Goal: Find contact information: Find contact information

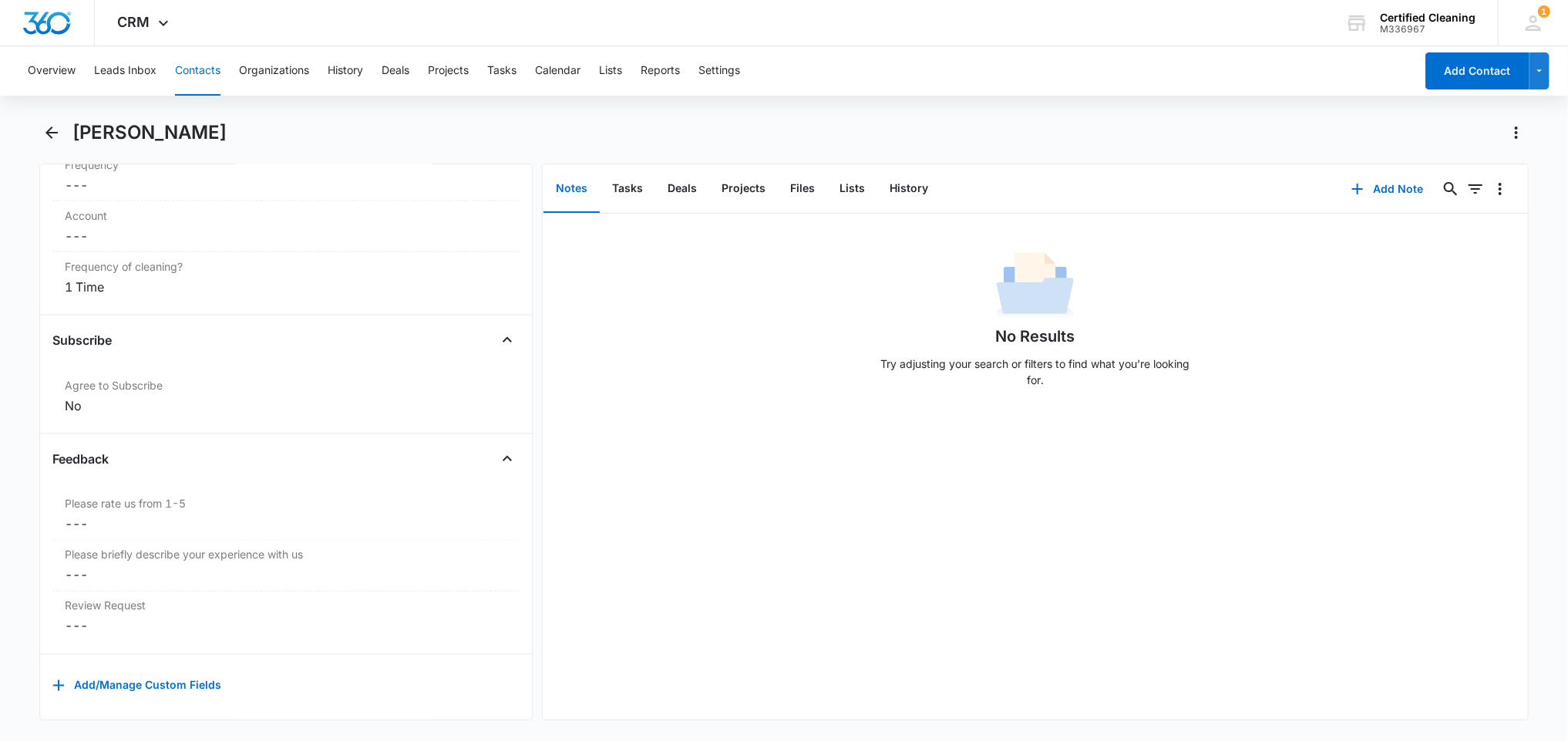
scroll to position [1644, 0]
click at [121, 70] on button "Leads Inbox" at bounding box center [126, 70] width 63 height 49
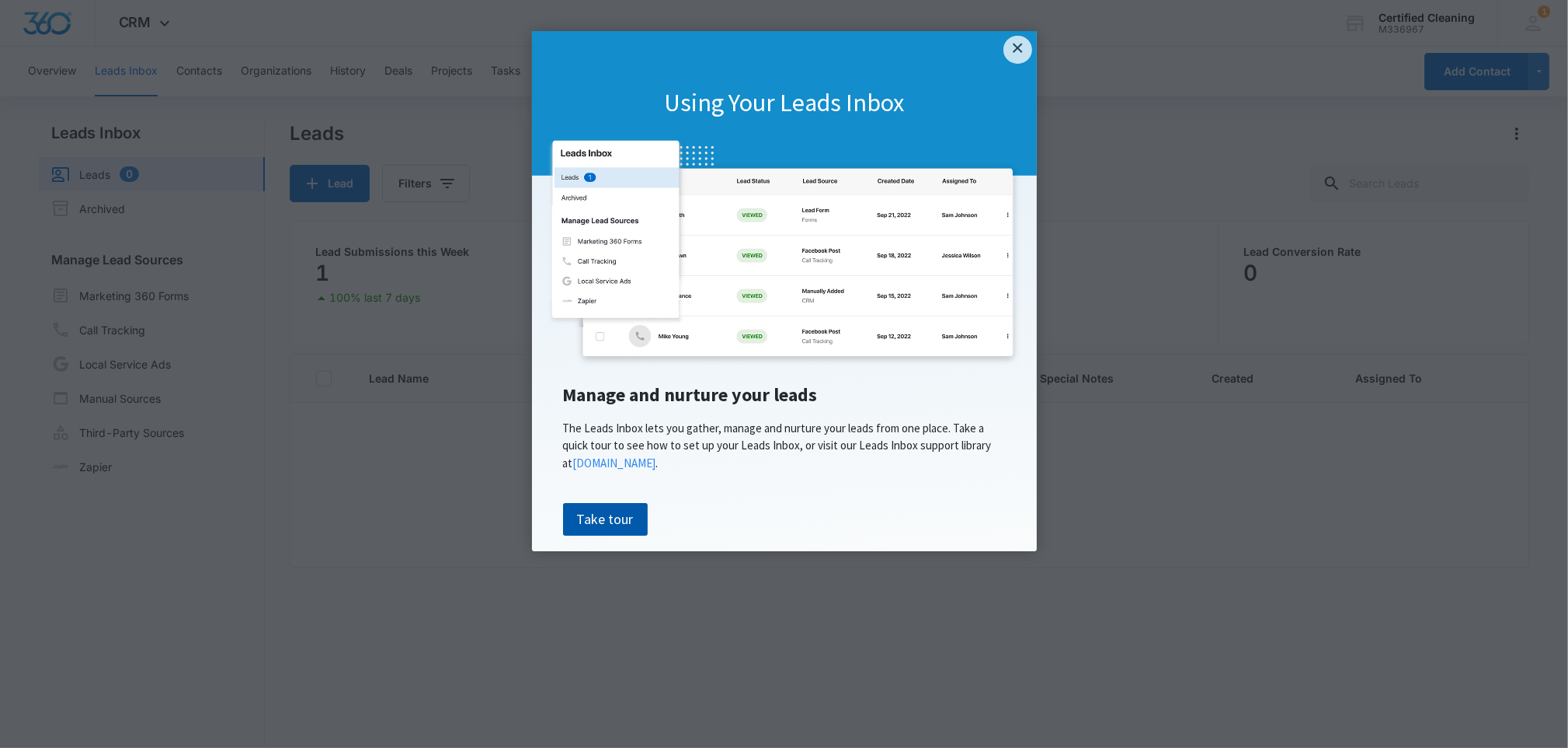
click at [584, 518] on link "Take tour" at bounding box center [605, 519] width 85 height 33
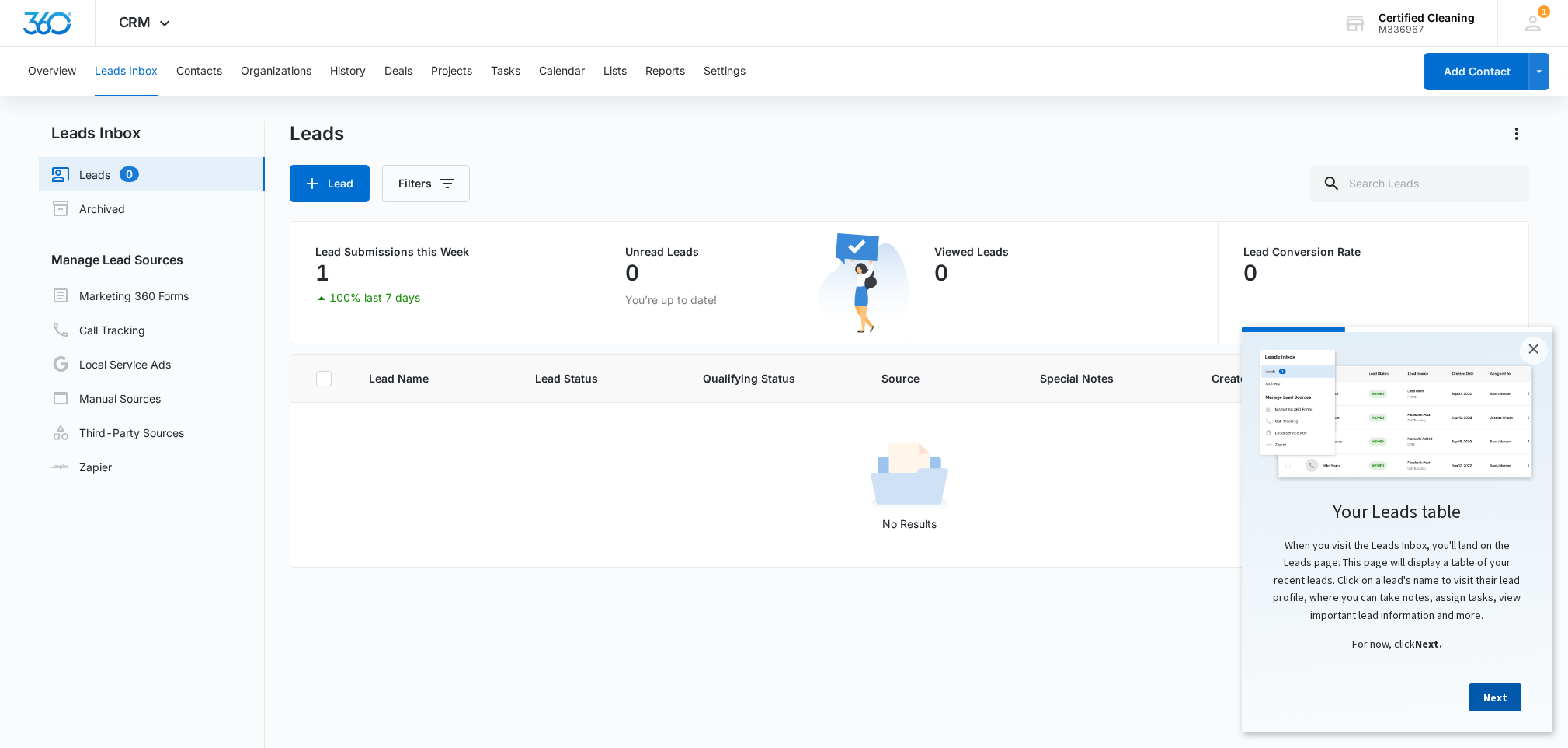
click at [1481, 700] on link "Next" at bounding box center [1495, 696] width 52 height 28
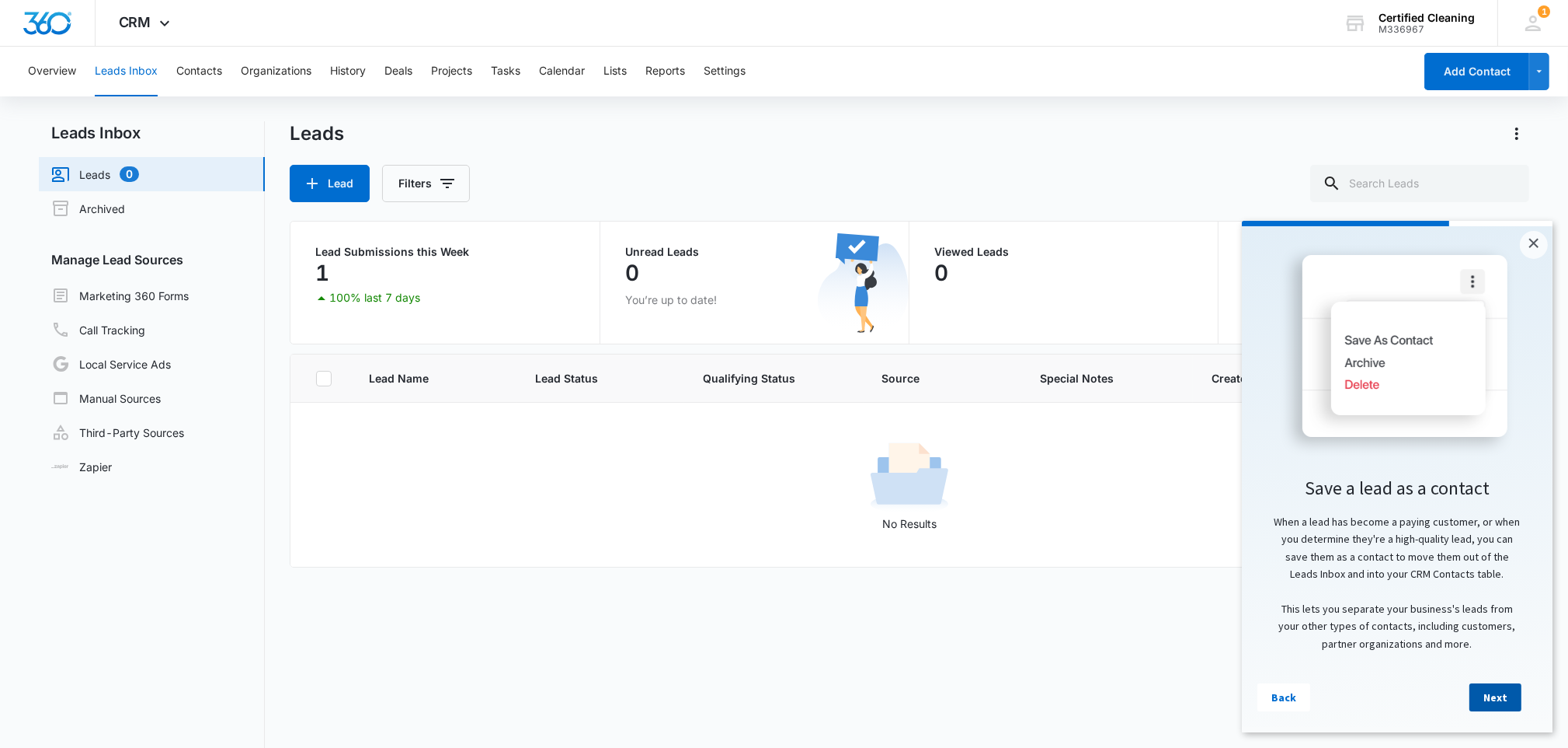
click at [1483, 696] on link "Next" at bounding box center [1495, 696] width 52 height 28
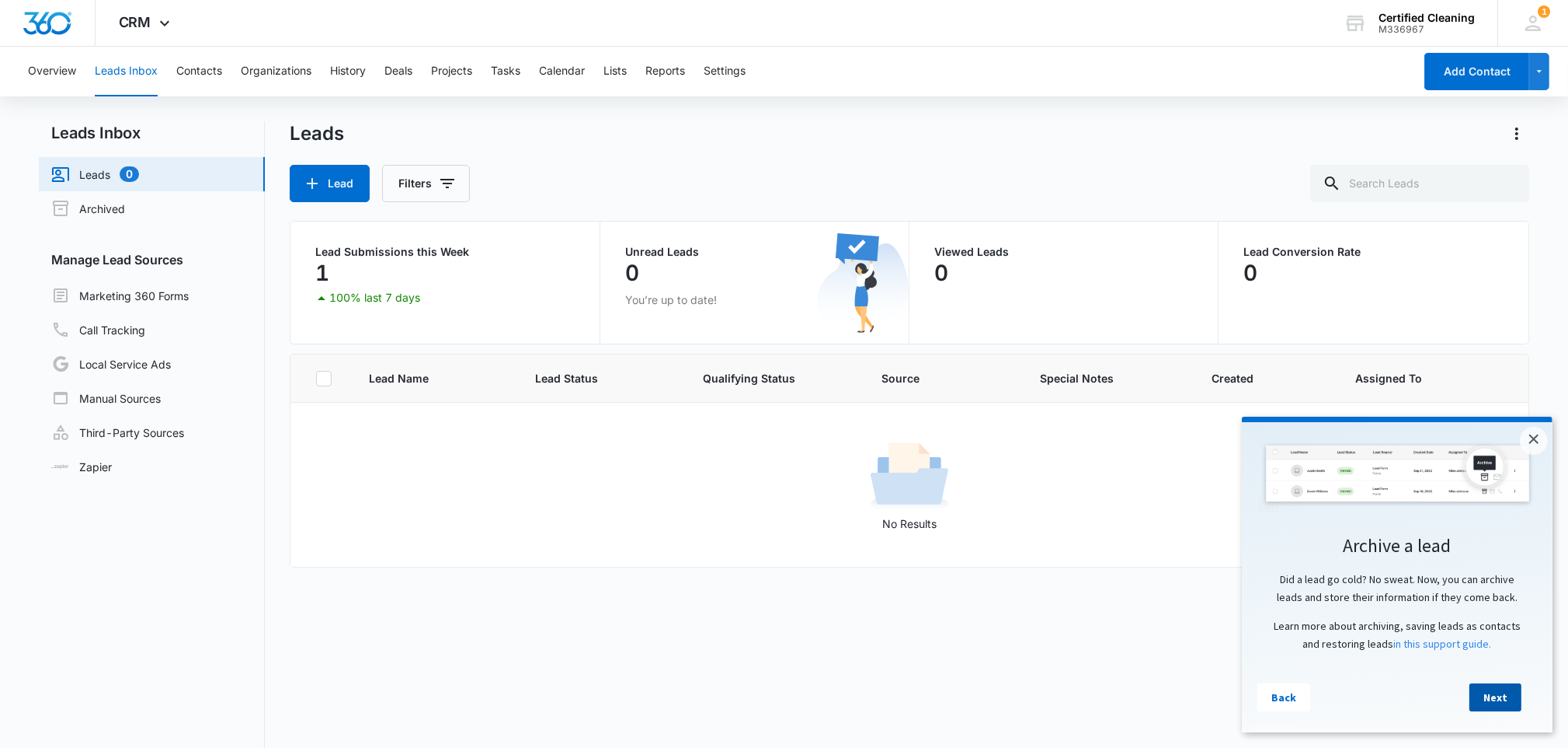
click at [1487, 700] on link "Next" at bounding box center [1495, 696] width 52 height 28
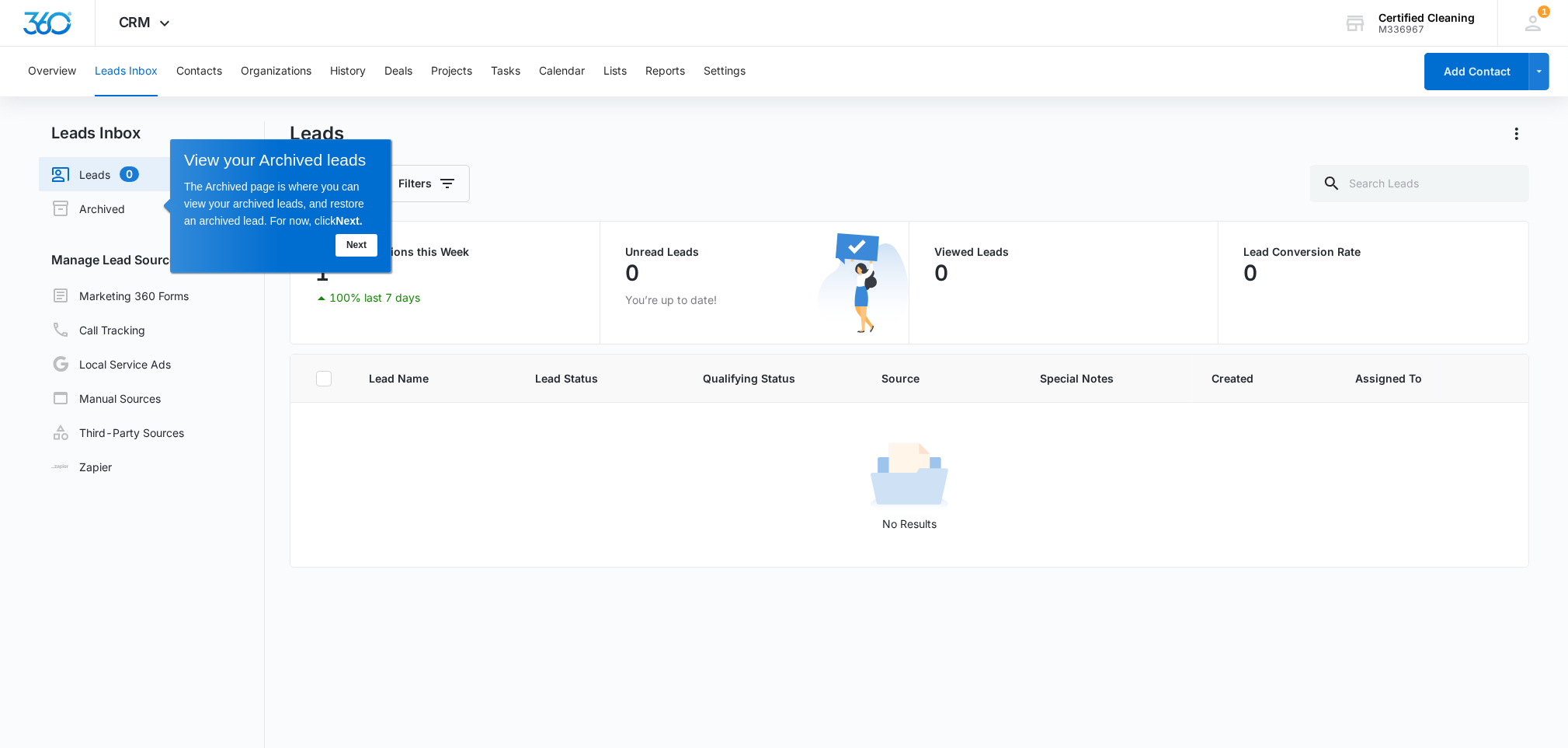
click at [351, 242] on link "Next" at bounding box center [356, 245] width 42 height 22
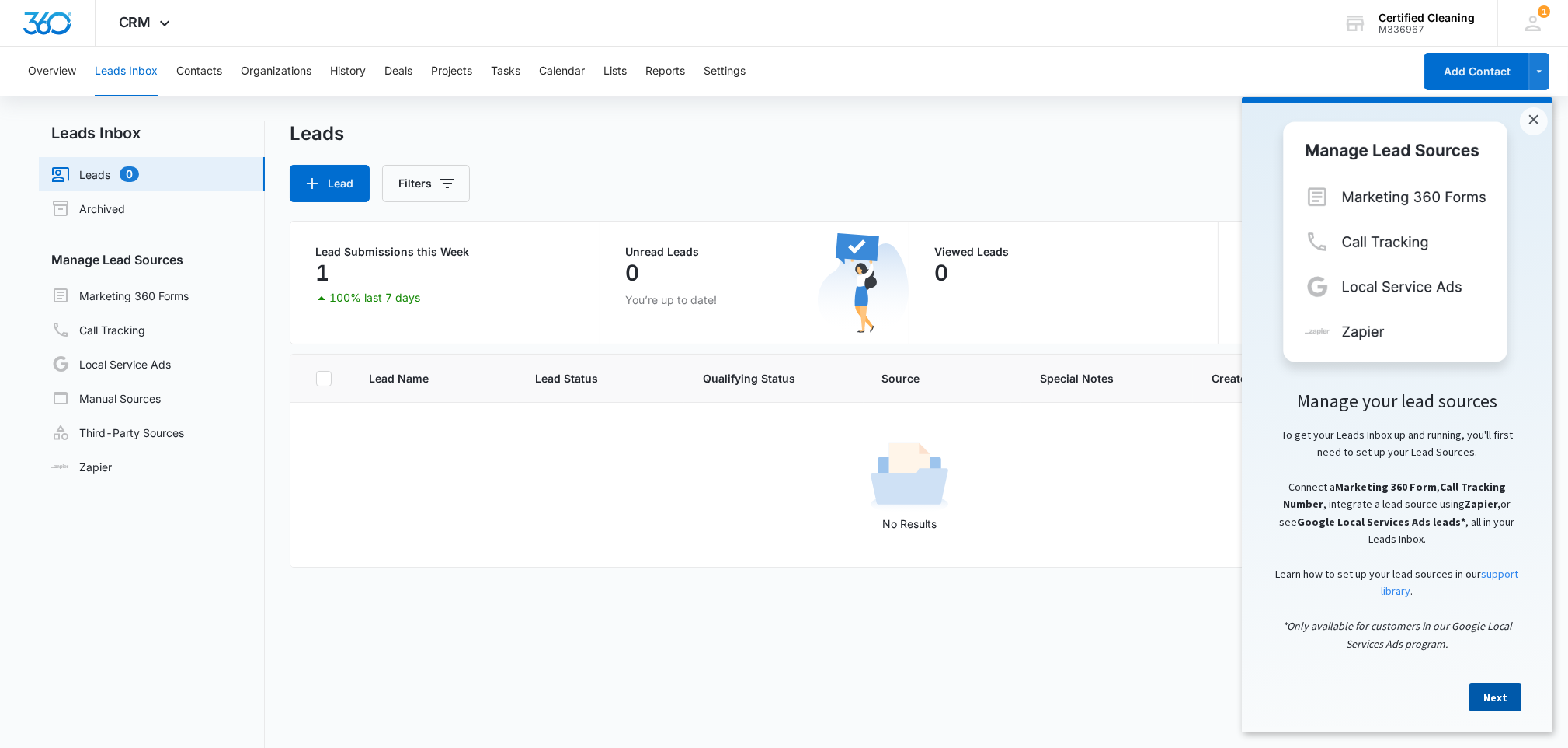
click at [1493, 702] on link "Next" at bounding box center [1495, 696] width 52 height 28
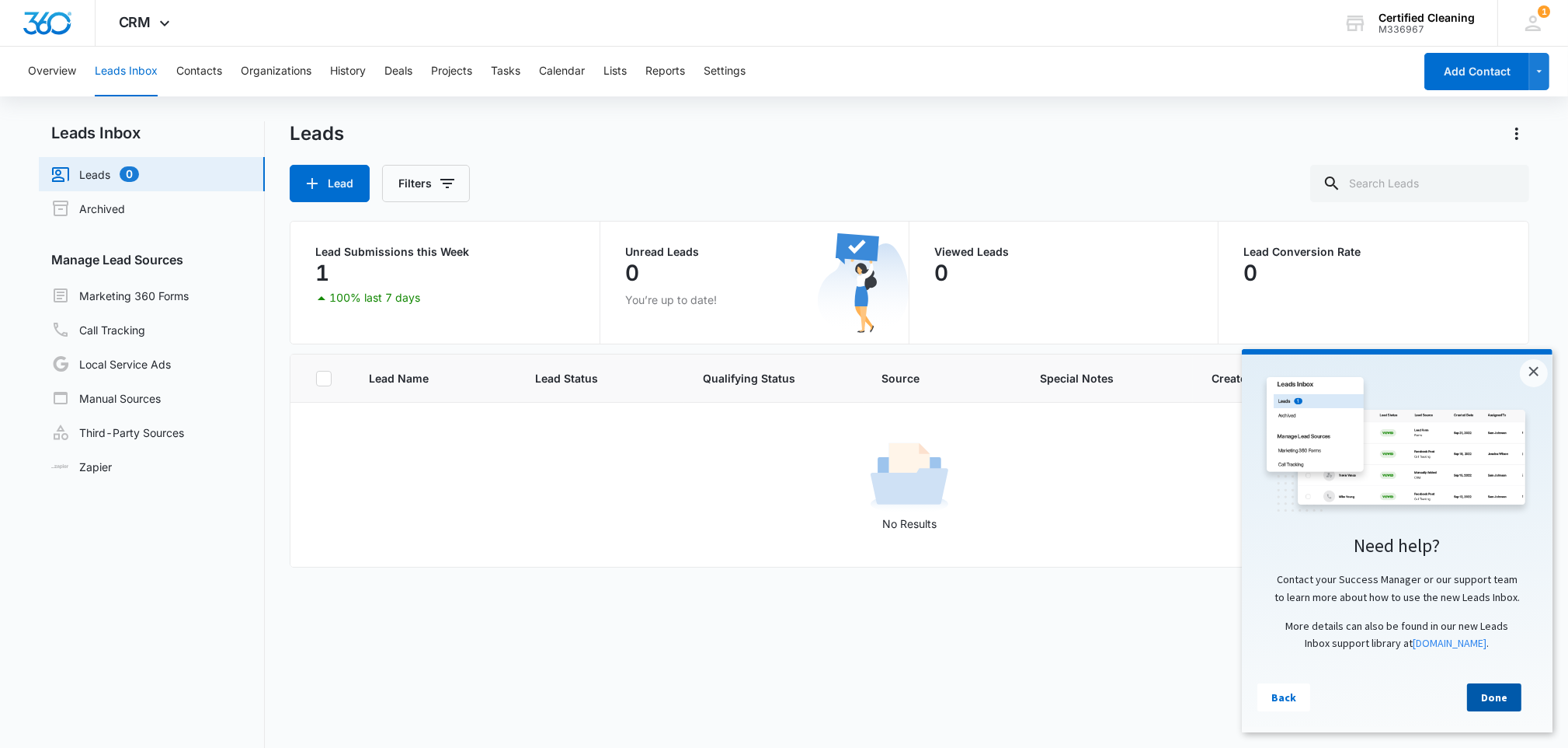
click at [1490, 705] on link "Done" at bounding box center [1494, 696] width 54 height 28
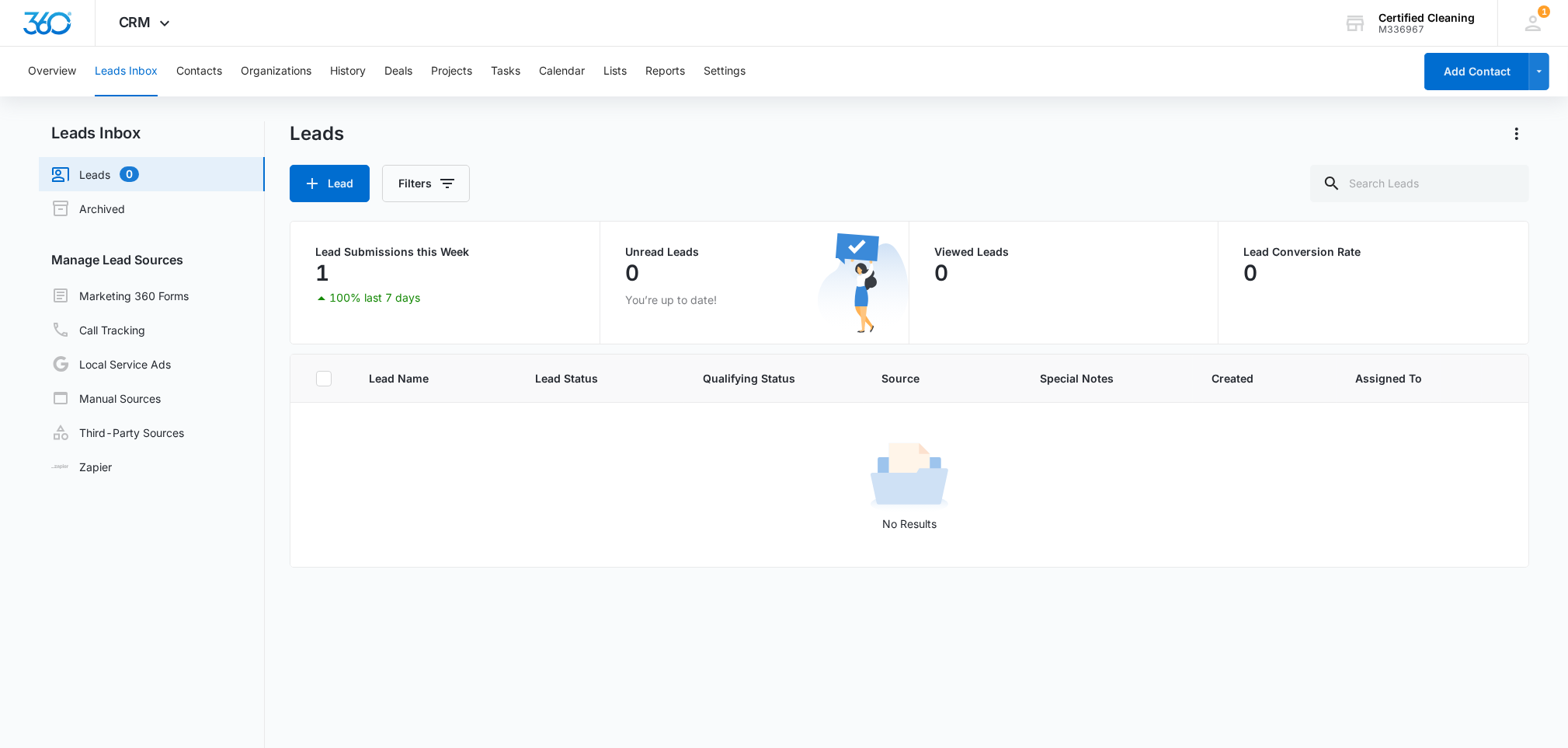
click at [102, 173] on link "Leads 0" at bounding box center [95, 174] width 88 height 19
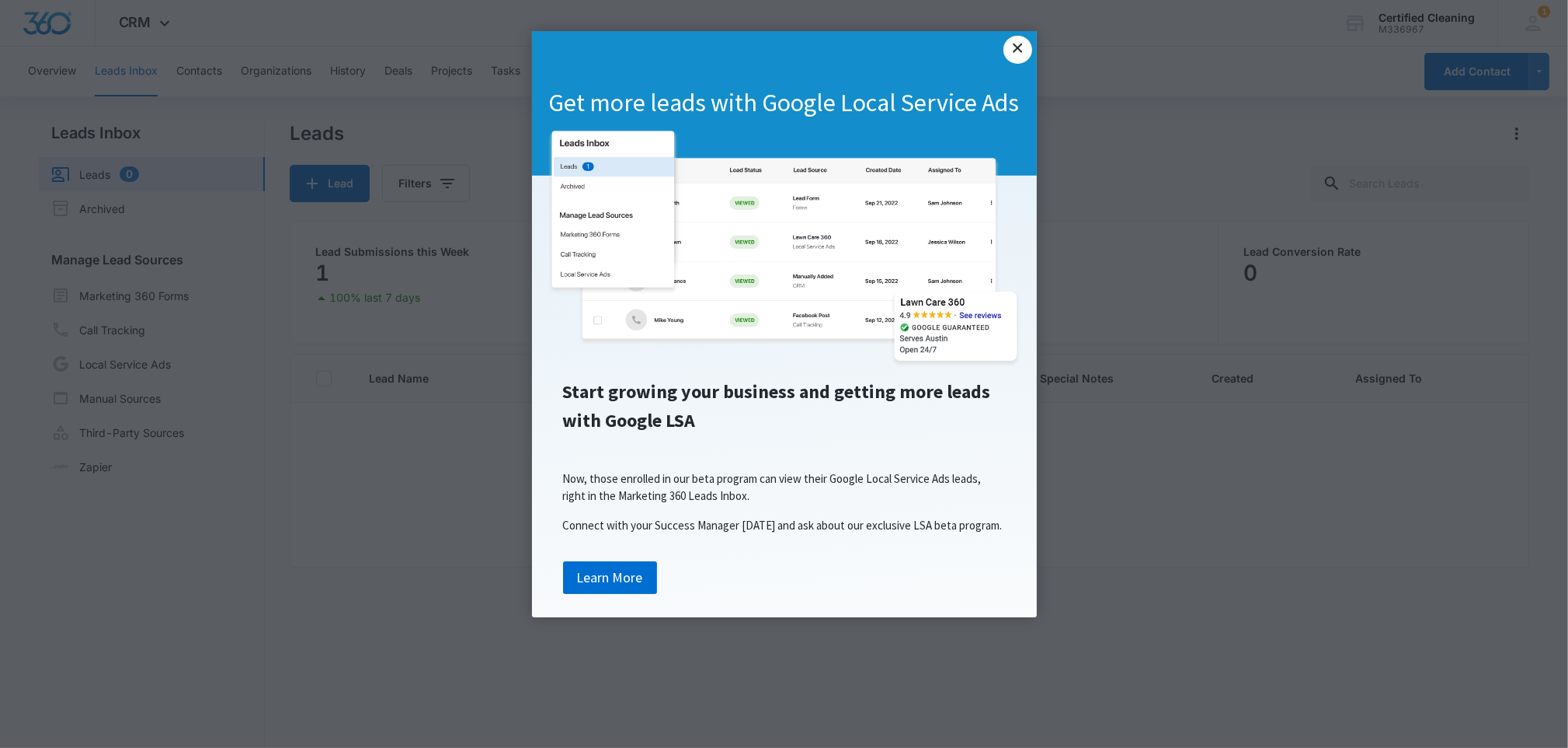
click at [1018, 51] on link "×" at bounding box center [1018, 49] width 28 height 28
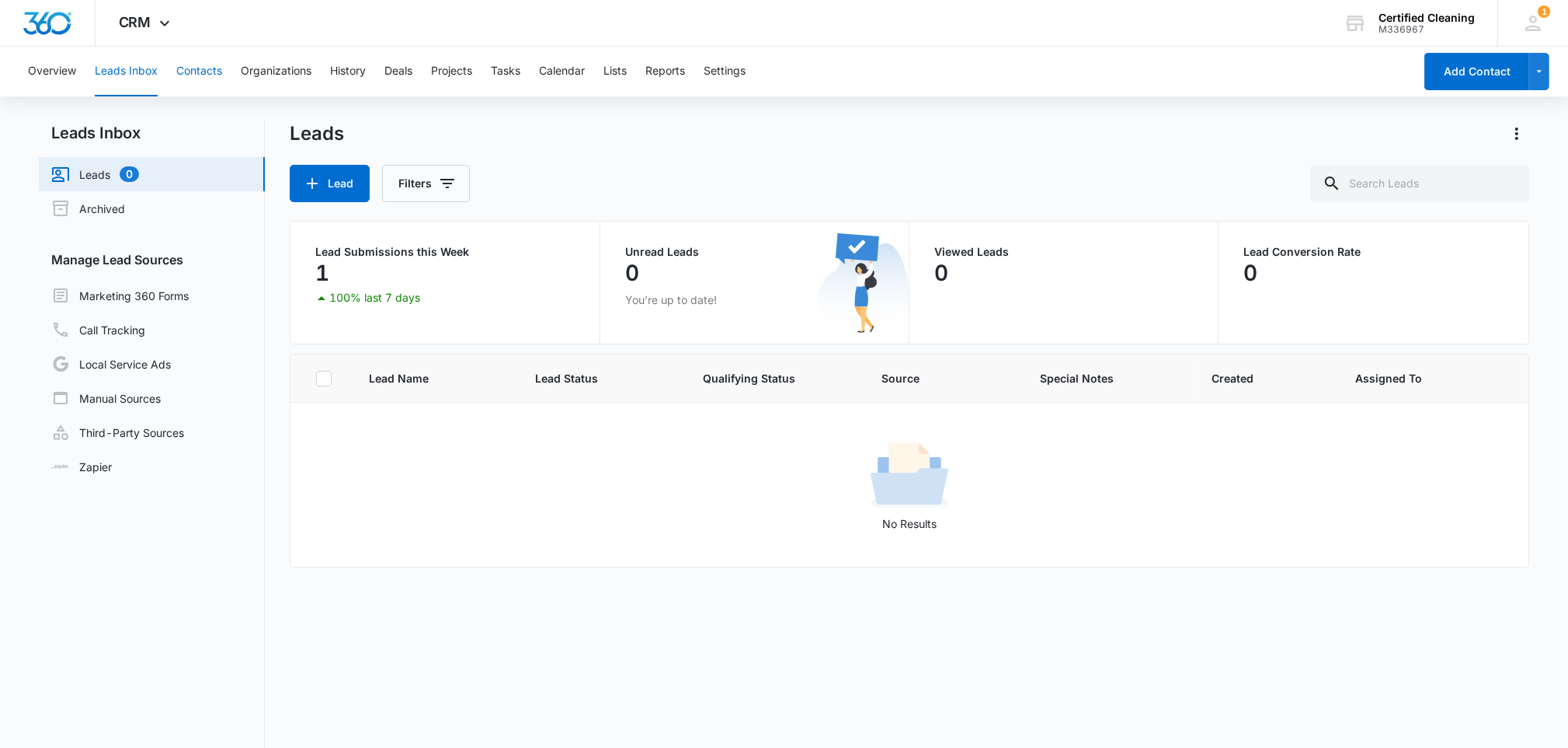
click at [199, 75] on button "Contacts" at bounding box center [198, 71] width 46 height 49
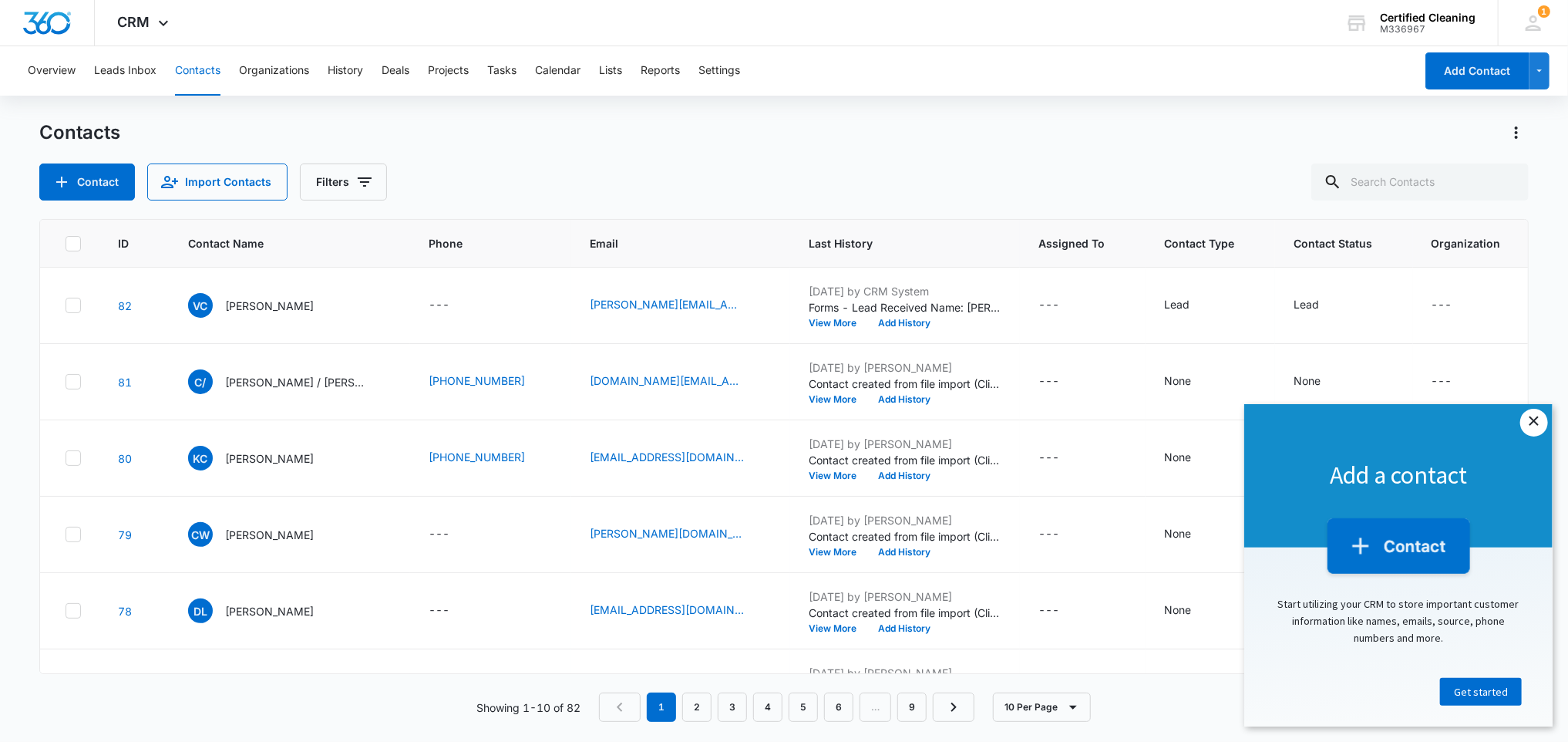
click at [1531, 421] on link "×" at bounding box center [1533, 421] width 28 height 28
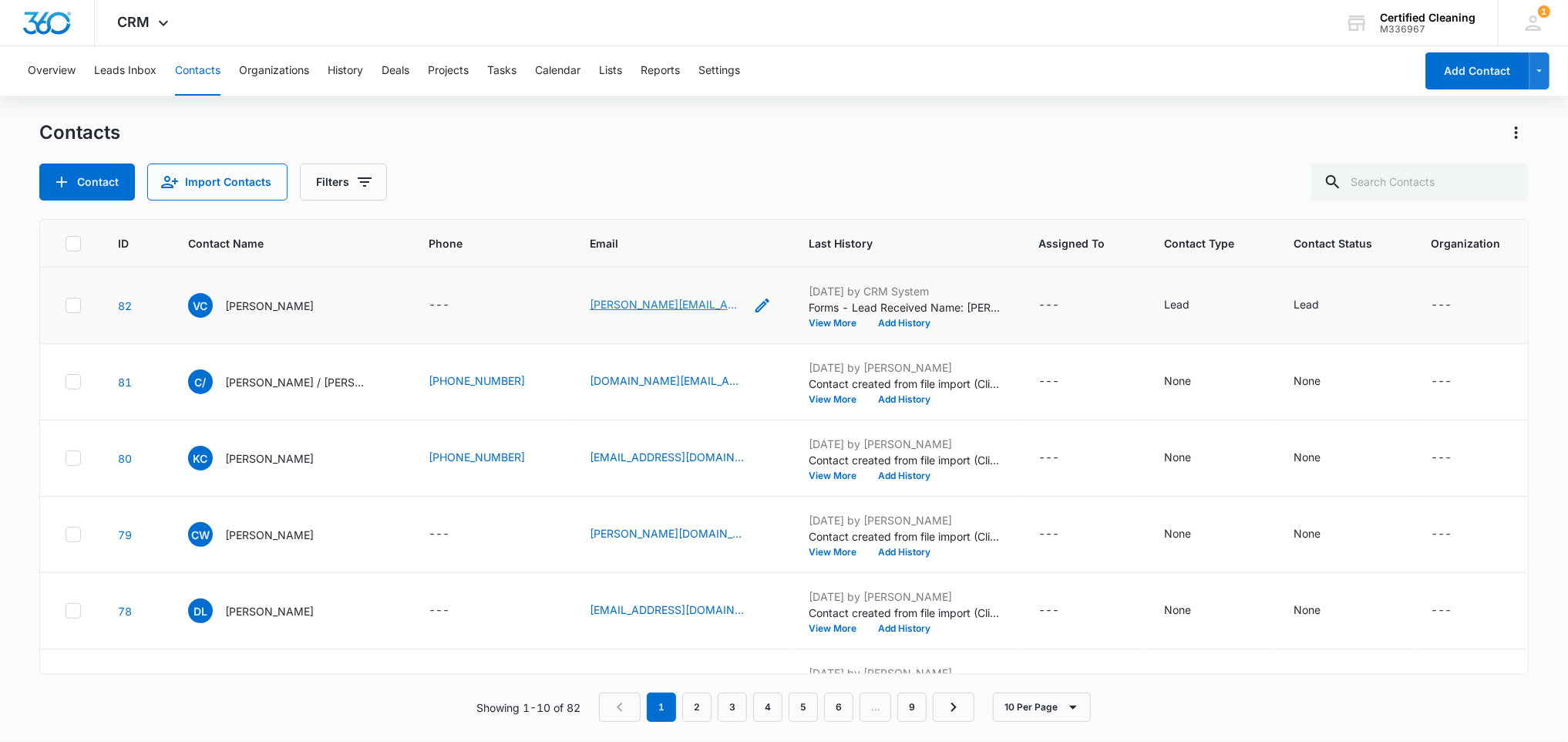
click at [616, 301] on link "[PERSON_NAME][EMAIL_ADDRESS][DOMAIN_NAME]" at bounding box center [666, 304] width 154 height 17
click at [590, 300] on link "[PERSON_NAME][EMAIL_ADDRESS][DOMAIN_NAME]" at bounding box center [666, 304] width 154 height 17
drag, startPoint x: 655, startPoint y: 304, endPoint x: 528, endPoint y: 301, distance: 127.0
click at [590, 301] on div "[PERSON_NAME][EMAIL_ADDRESS][DOMAIN_NAME]" at bounding box center [680, 305] width 182 height 18
copy link "[PERSON_NAME][EMAIL_ADDRESS][DOMAIN_NAME]"
